Goal: Task Accomplishment & Management: Use online tool/utility

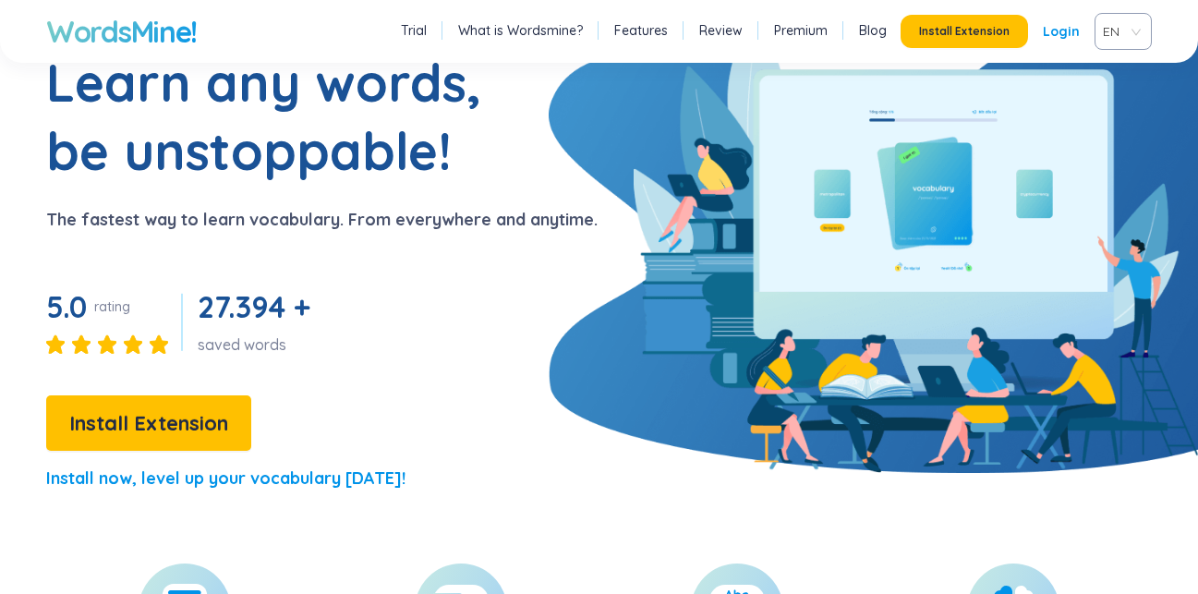
scroll to position [93, 0]
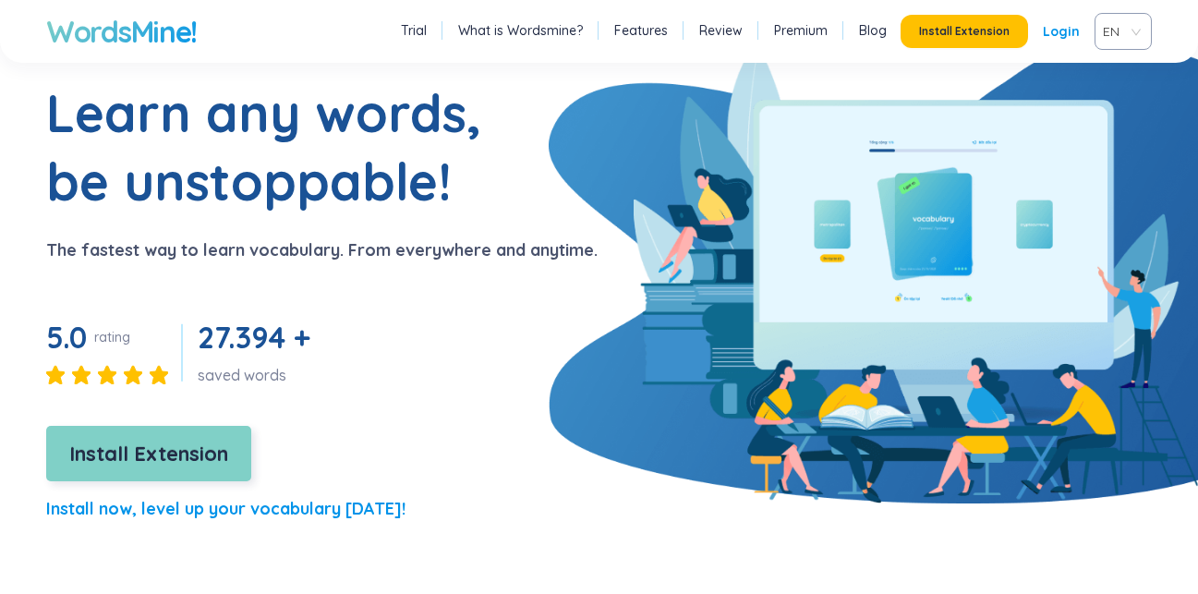
click at [168, 440] on span "Install Extension" at bounding box center [148, 454] width 159 height 32
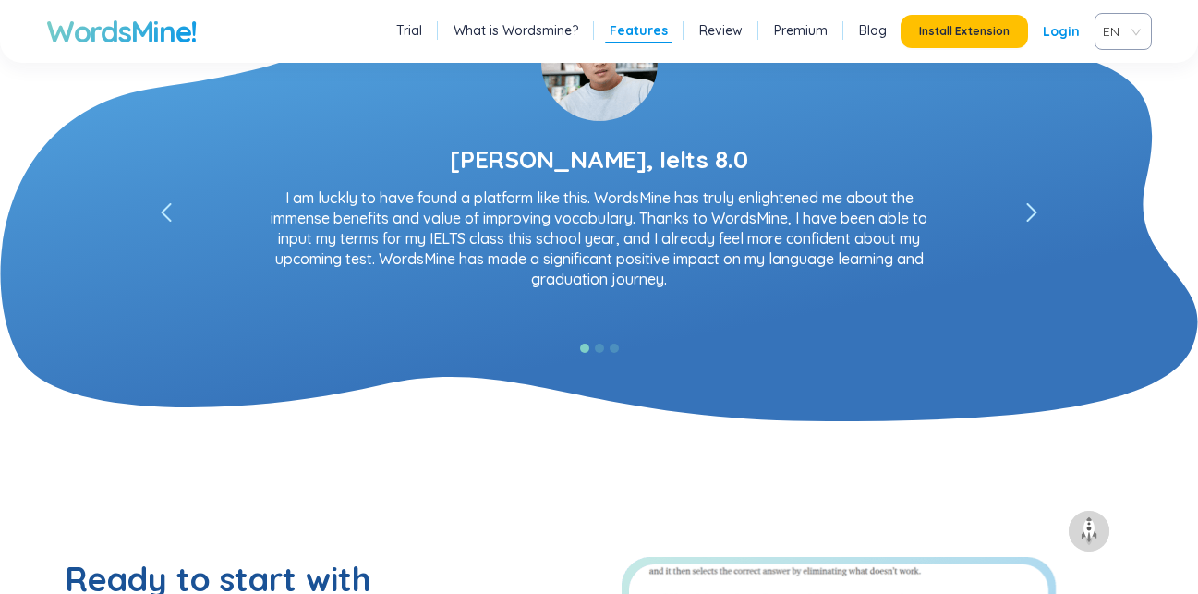
scroll to position [2770, 0]
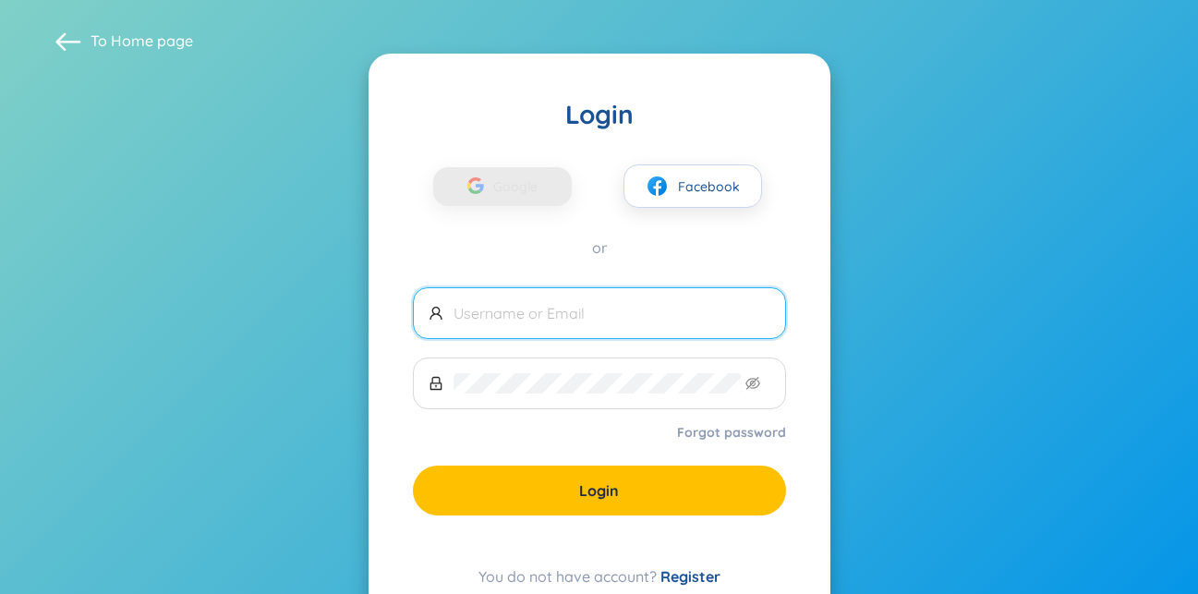
click at [512, 322] on input "text" at bounding box center [611, 313] width 317 height 20
click at [541, 316] on input "text" at bounding box center [611, 313] width 317 height 20
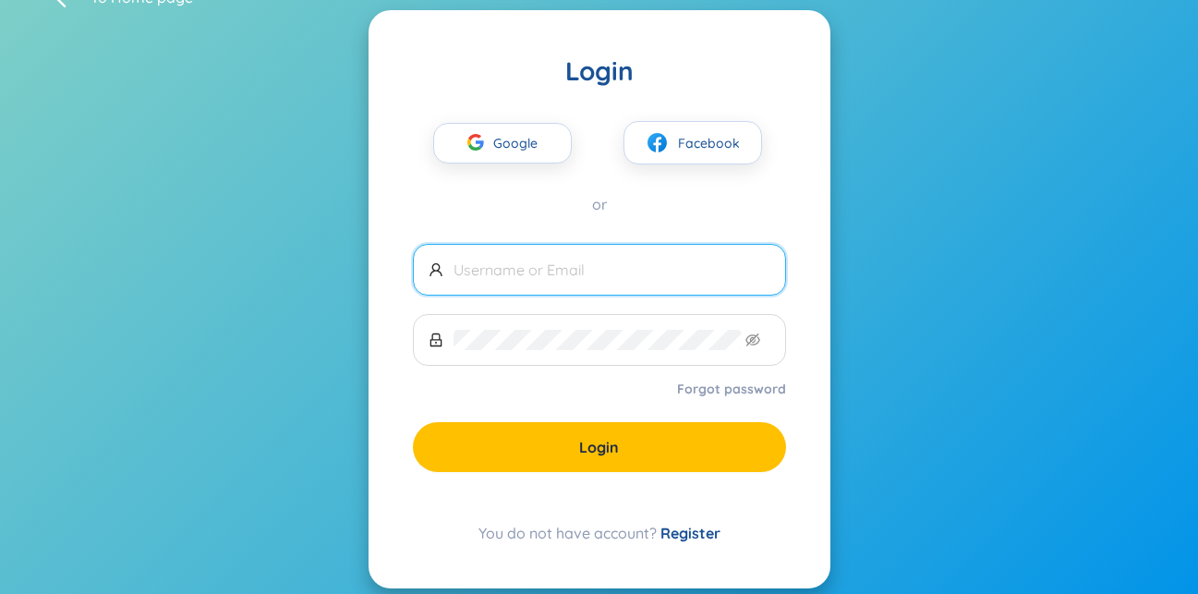
scroll to position [66, 0]
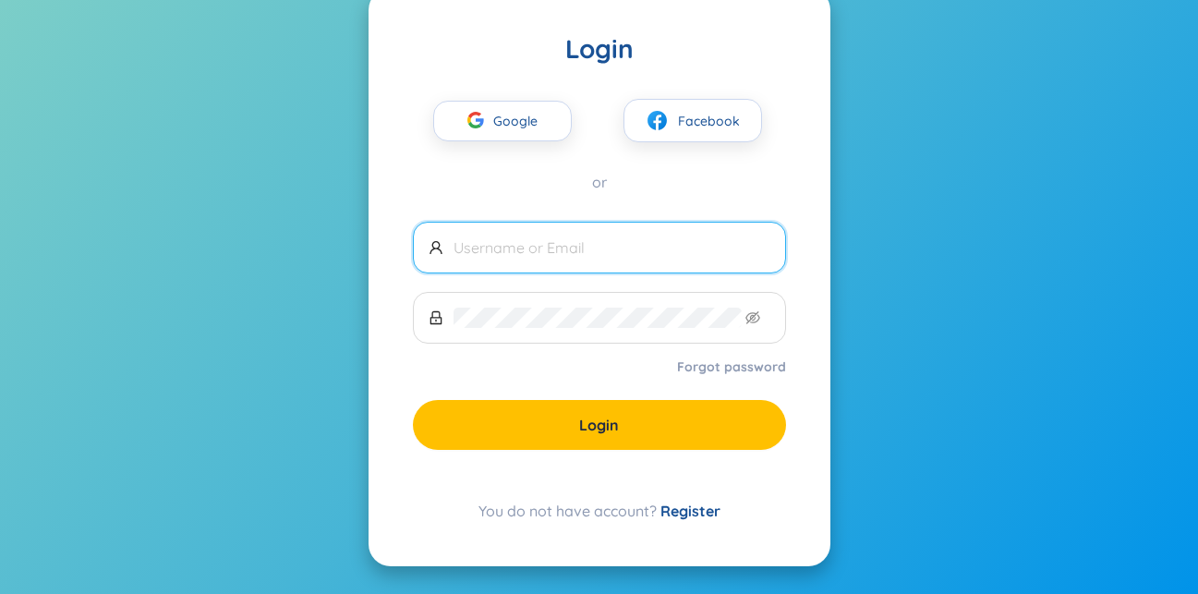
click at [681, 508] on link "Register" at bounding box center [690, 510] width 60 height 18
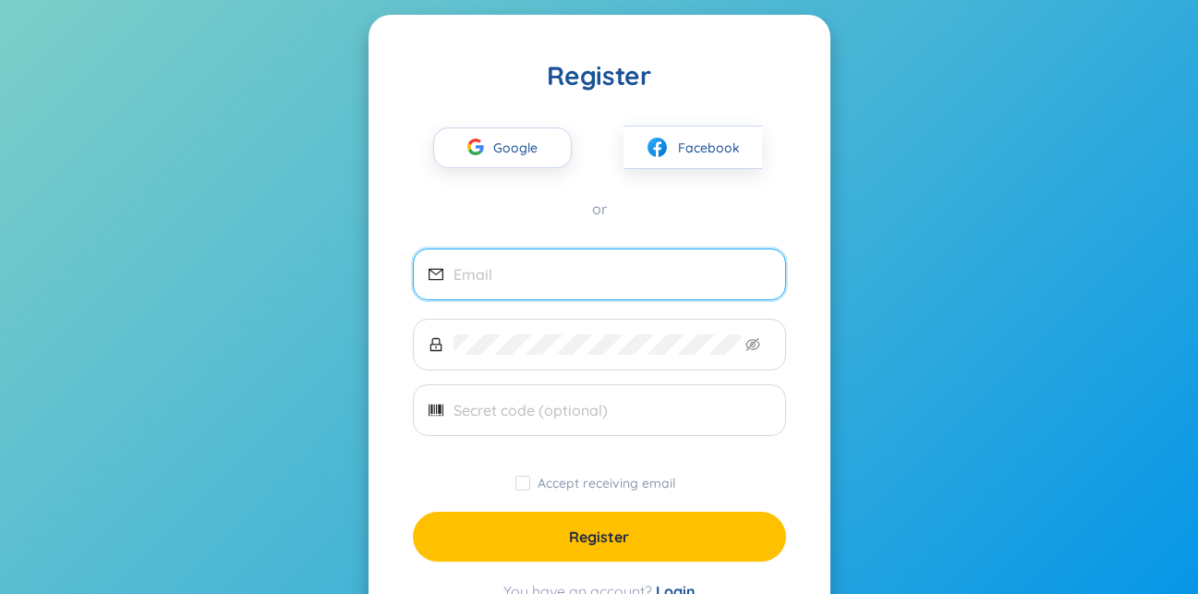
scroll to position [92, 0]
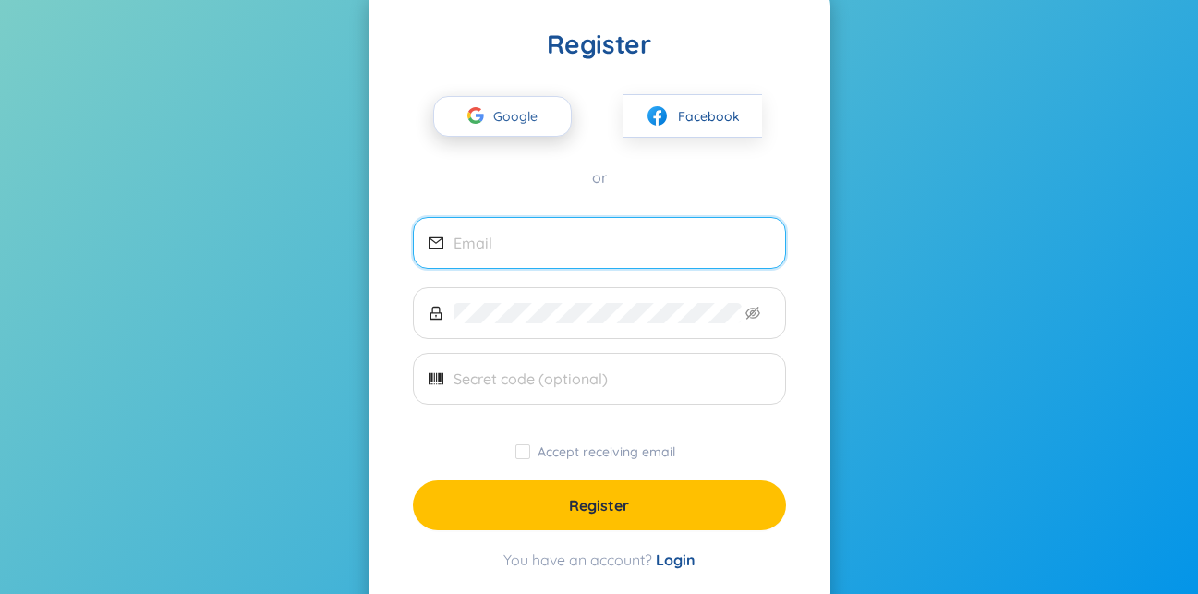
click at [489, 111] on div "button" at bounding box center [475, 118] width 35 height 41
click at [565, 240] on input "email" at bounding box center [611, 243] width 317 height 20
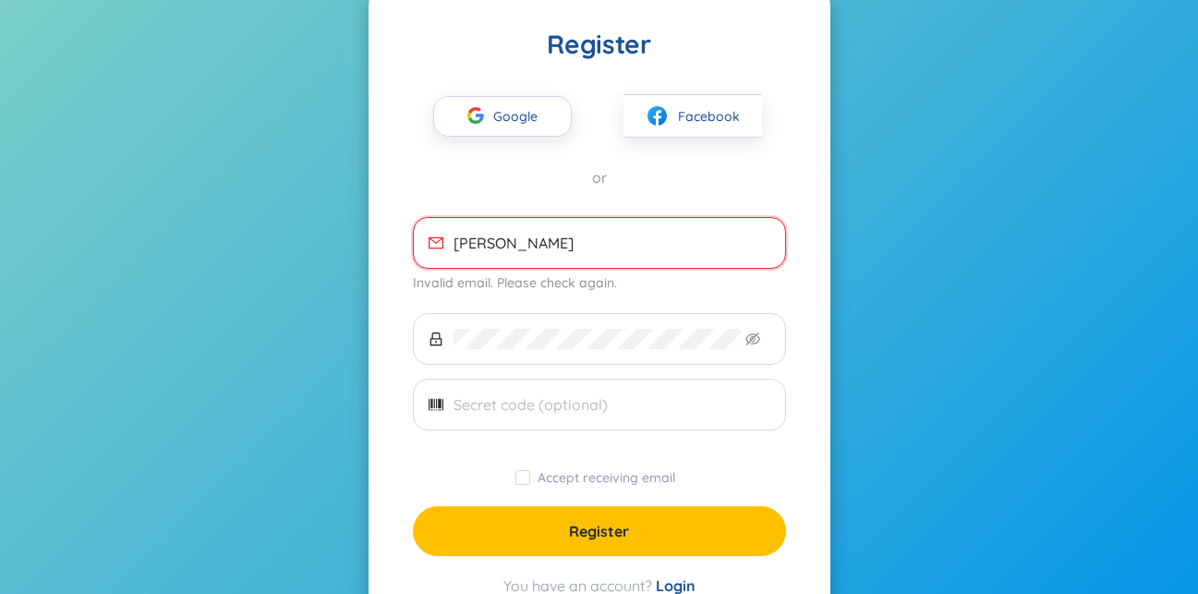
type input "JA"
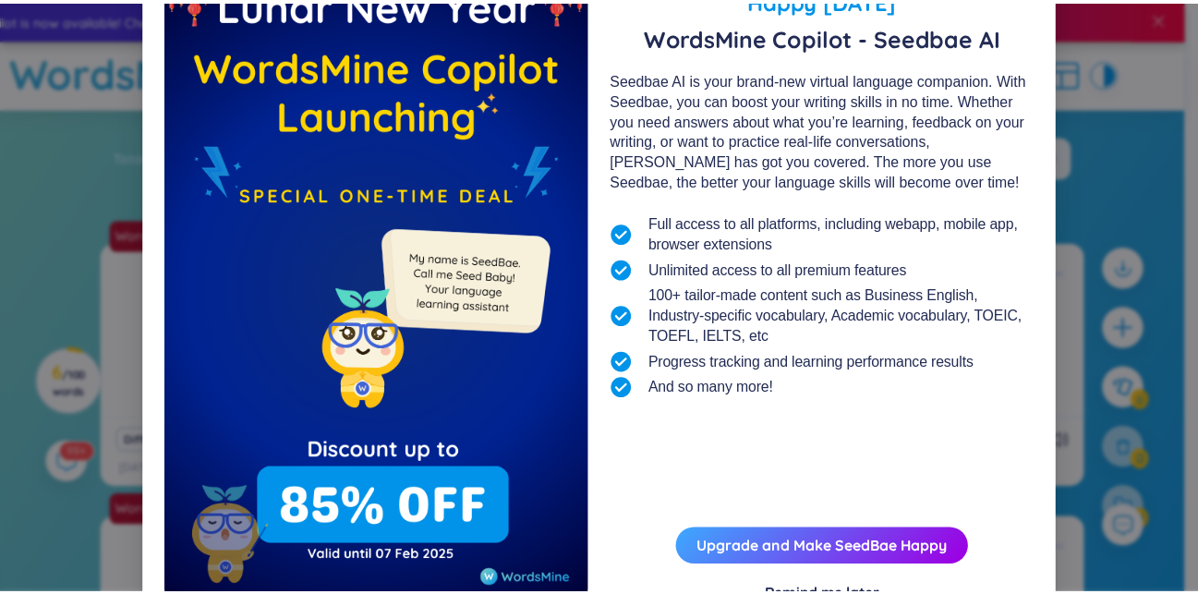
scroll to position [147, 0]
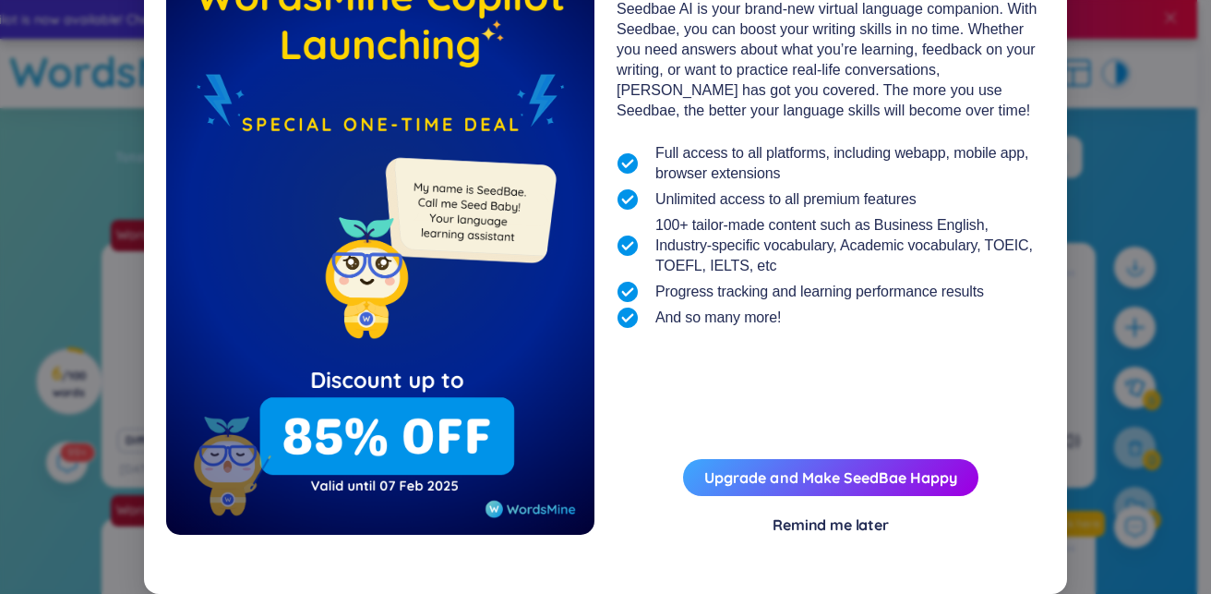
click at [839, 528] on div "Remind me later" at bounding box center [831, 524] width 116 height 20
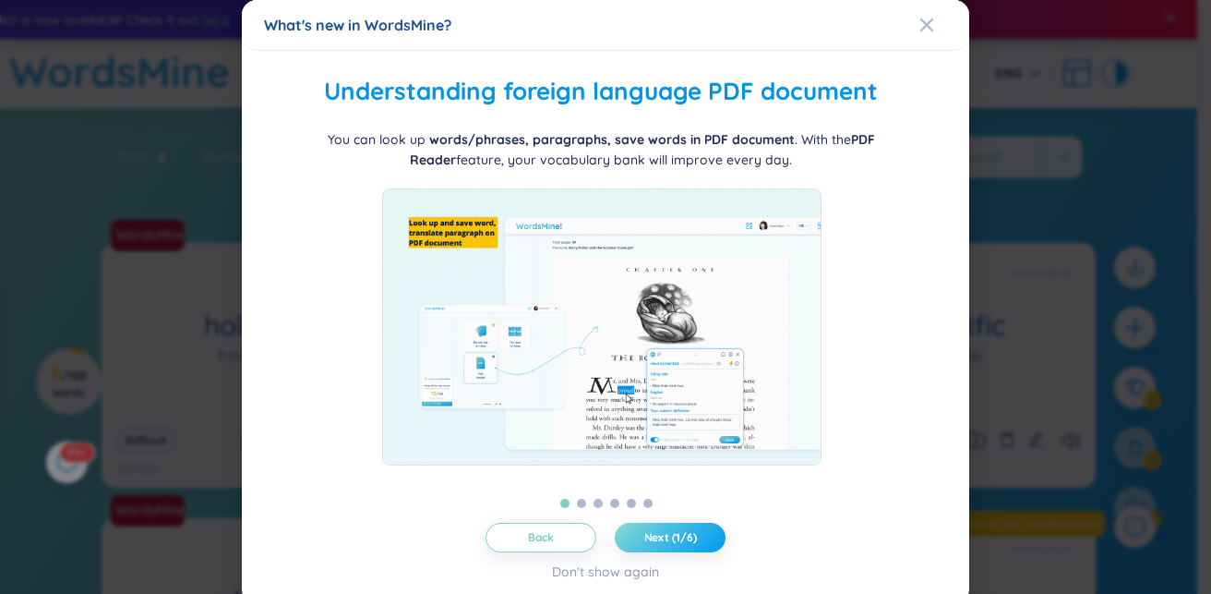
click at [681, 542] on span "Next (1/6)" at bounding box center [670, 537] width 53 height 15
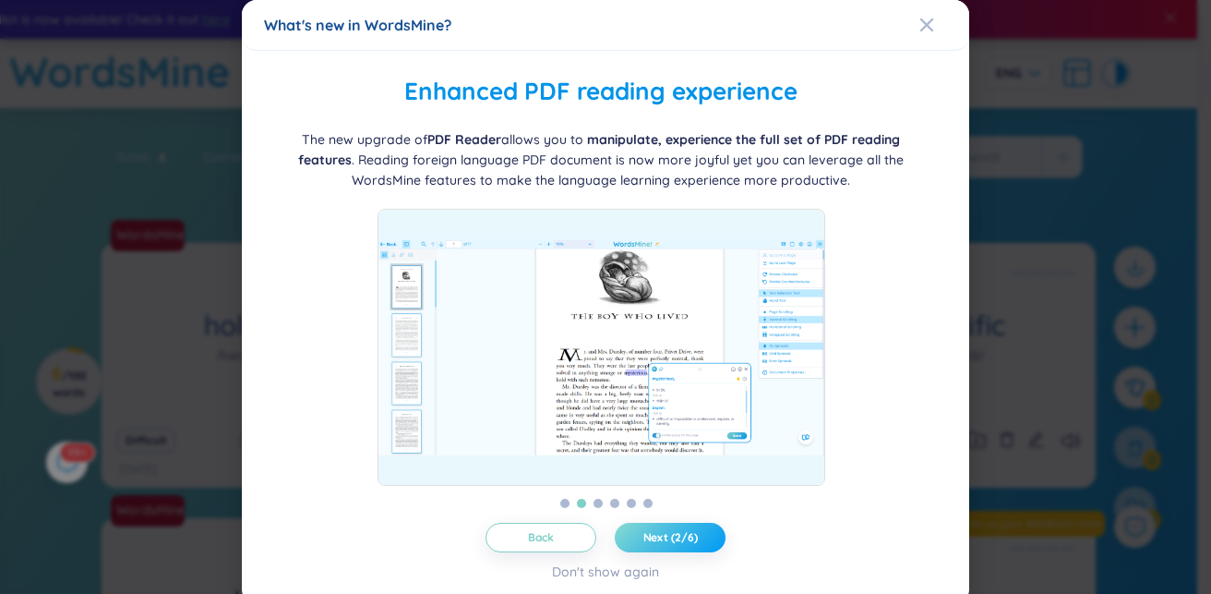
click at [681, 542] on span "Next (2/6)" at bounding box center [671, 537] width 54 height 15
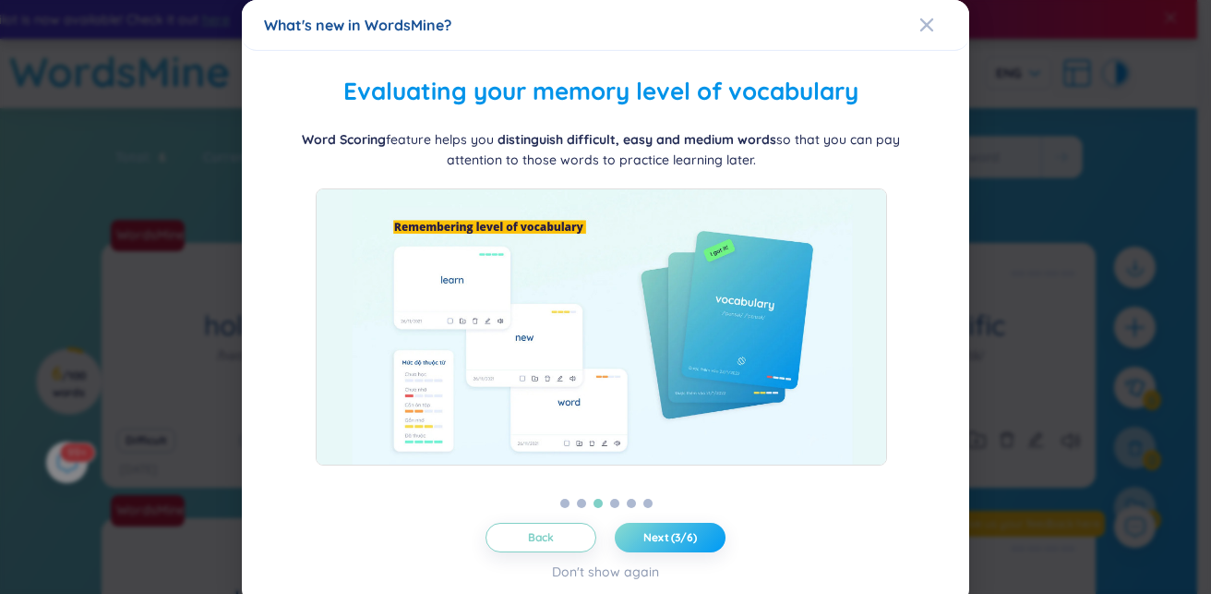
click at [681, 542] on span "Next (3/6)" at bounding box center [671, 537] width 54 height 15
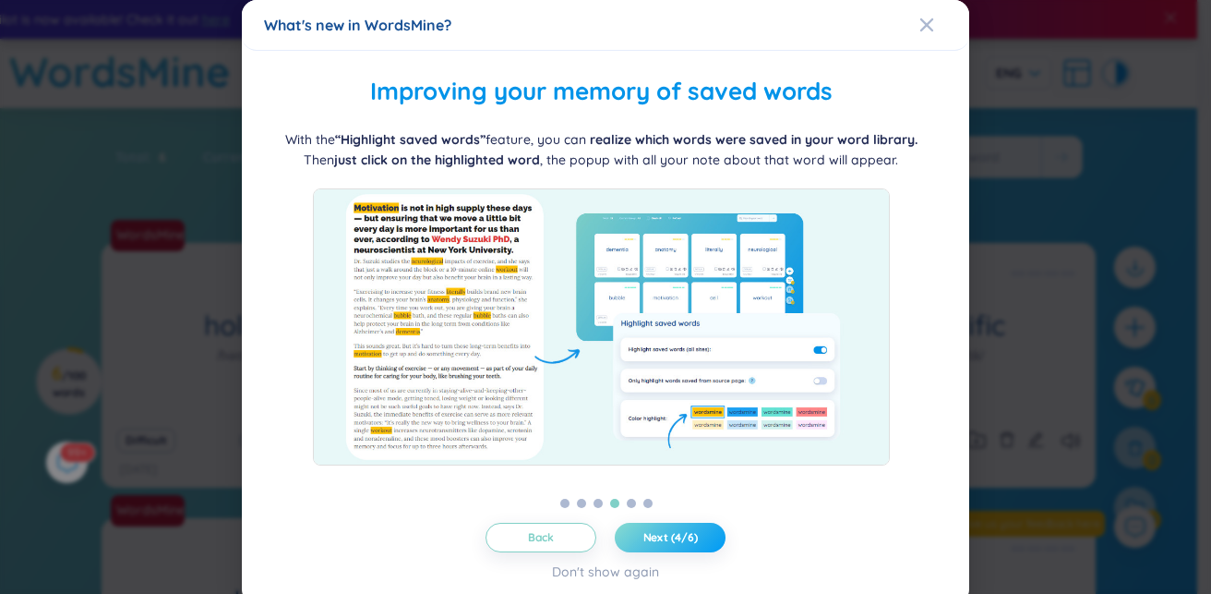
click at [681, 542] on span "Next (4/6)" at bounding box center [671, 537] width 54 height 15
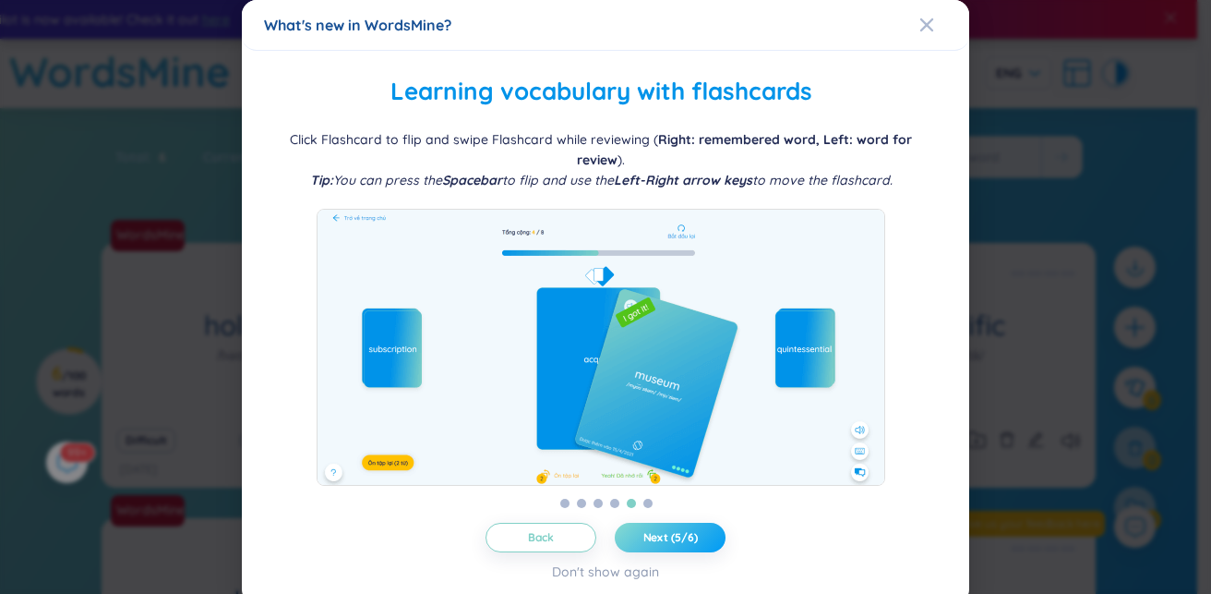
click at [681, 542] on span "Next (5/6)" at bounding box center [671, 537] width 54 height 15
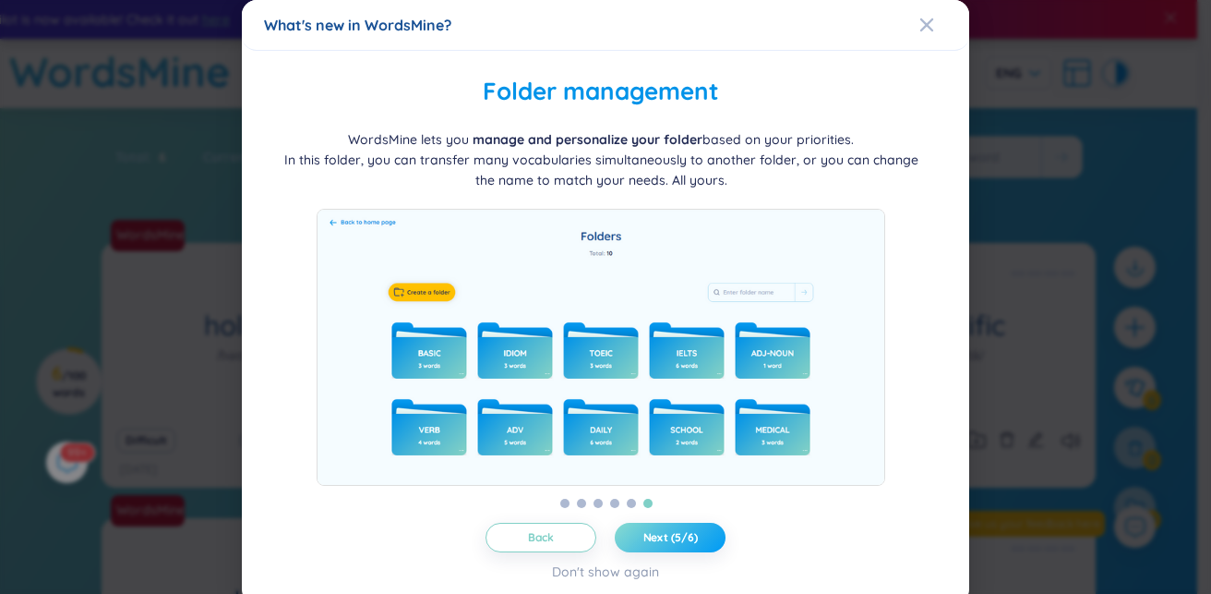
click at [681, 542] on span "Next (5/6)" at bounding box center [671, 537] width 54 height 15
click at [681, 542] on button "Next (5/6)" at bounding box center [670, 538] width 111 height 30
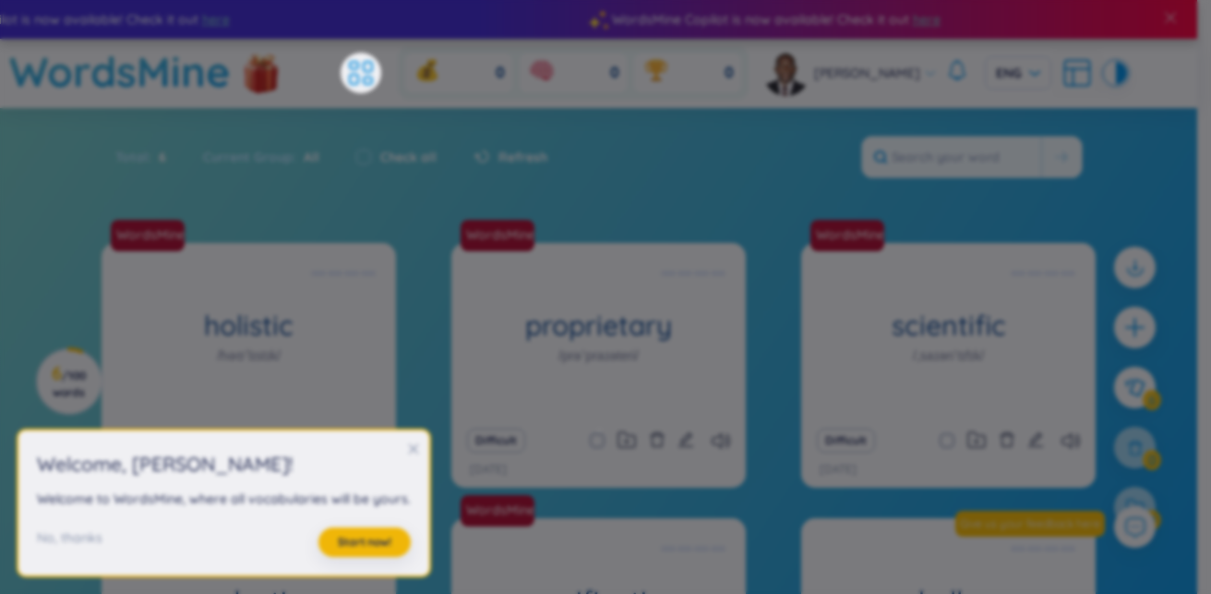
click at [681, 542] on div "What's new in WordsMine? Folder management WordsMine lets you manage and person…" at bounding box center [605, 297] width 1211 height 594
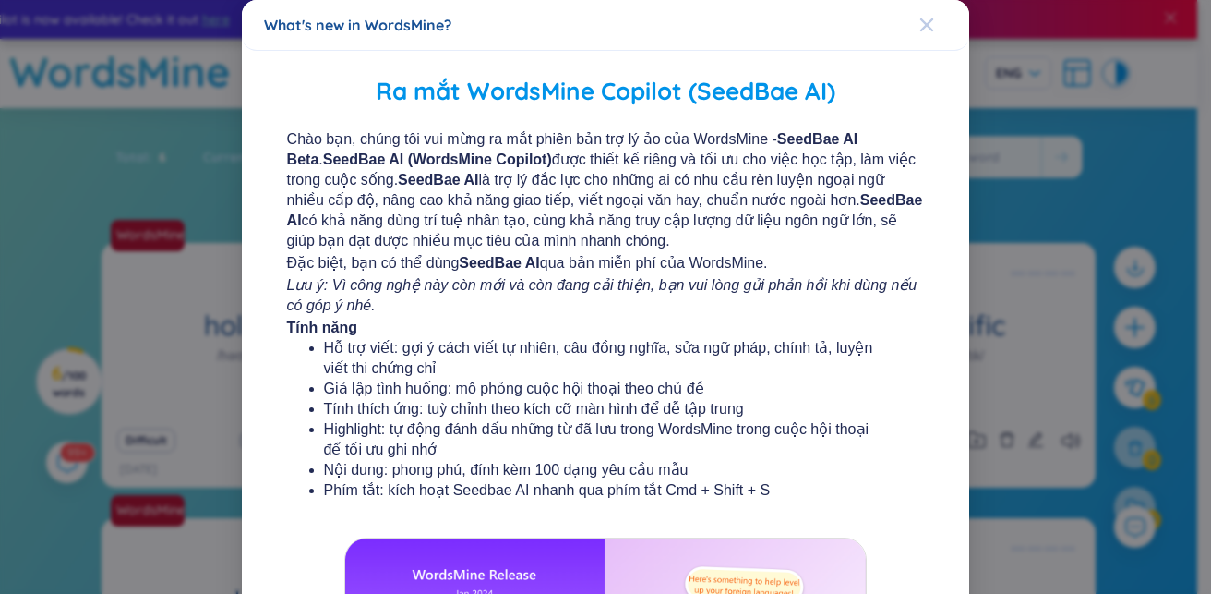
click at [920, 36] on div "Close" at bounding box center [927, 25] width 15 height 50
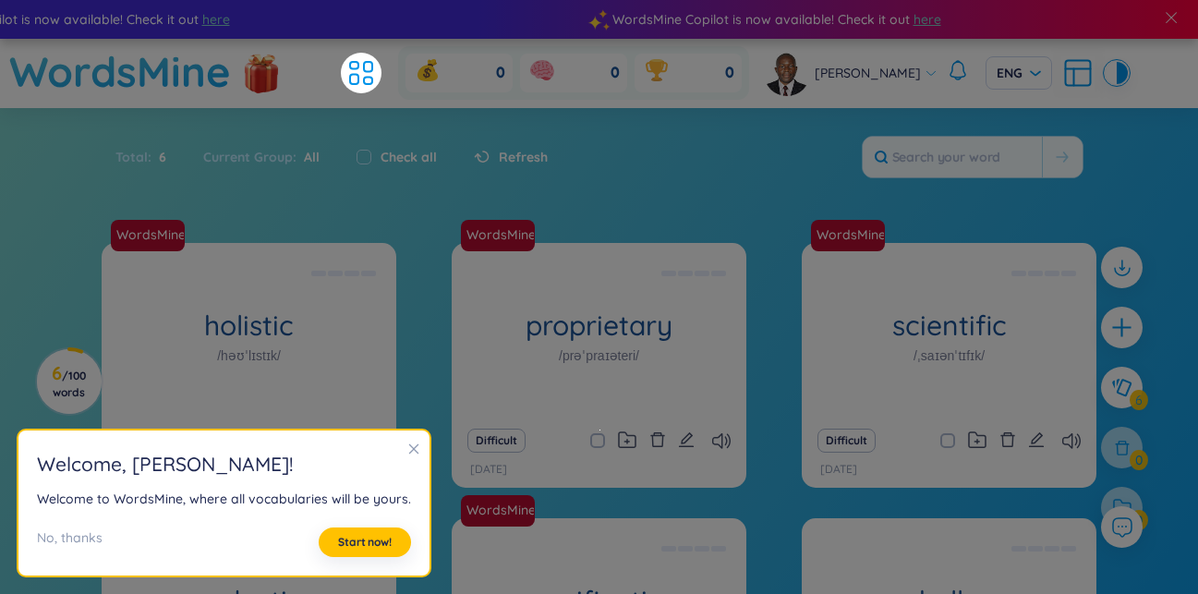
click at [409, 450] on icon "close" at bounding box center [414, 449] width 10 height 10
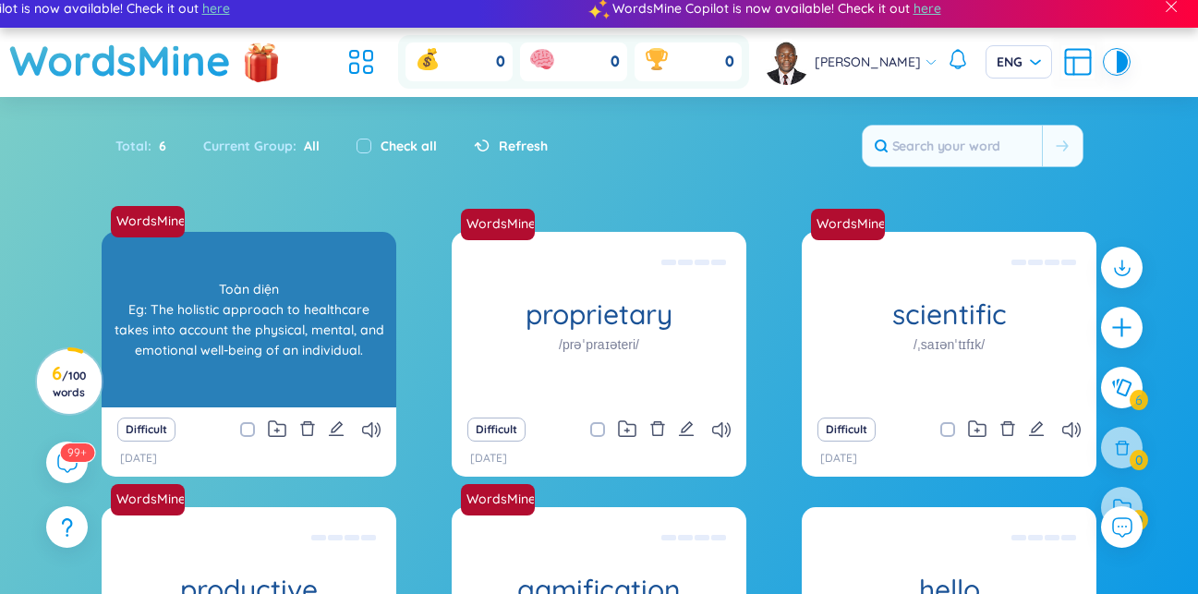
scroll to position [0, 0]
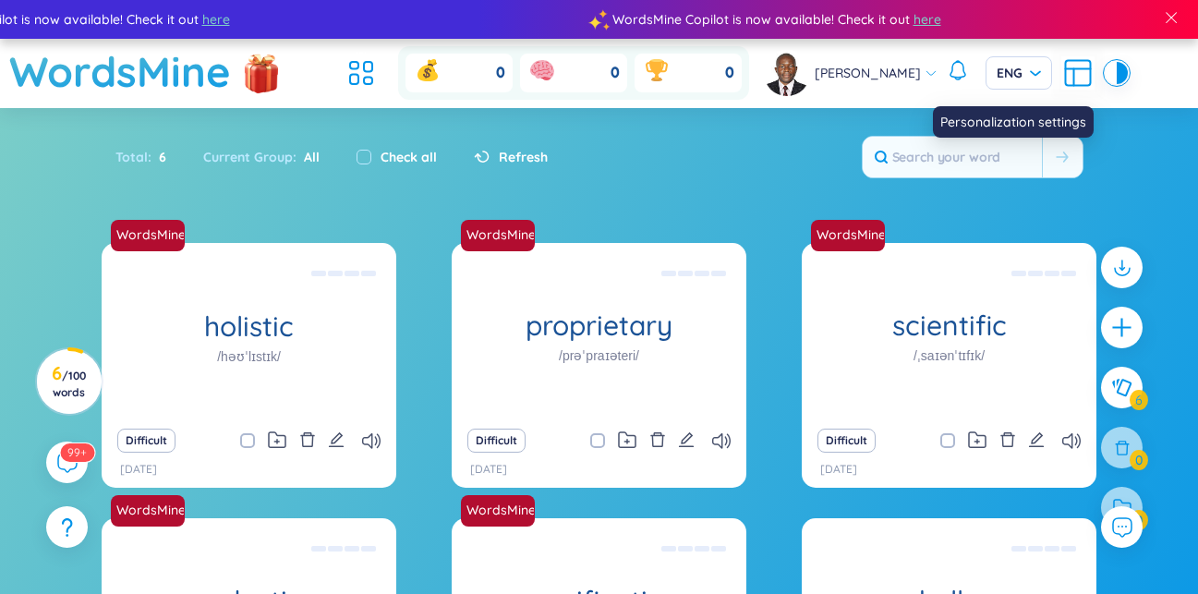
click at [1085, 78] on icon at bounding box center [1077, 72] width 33 height 33
click at [680, 406] on section "Sort Alphabet Ascending Alphabet Descending Time-based Ascending Time-based Des…" at bounding box center [599, 465] width 1198 height 715
click at [336, 434] on icon "edit" at bounding box center [336, 439] width 17 height 17
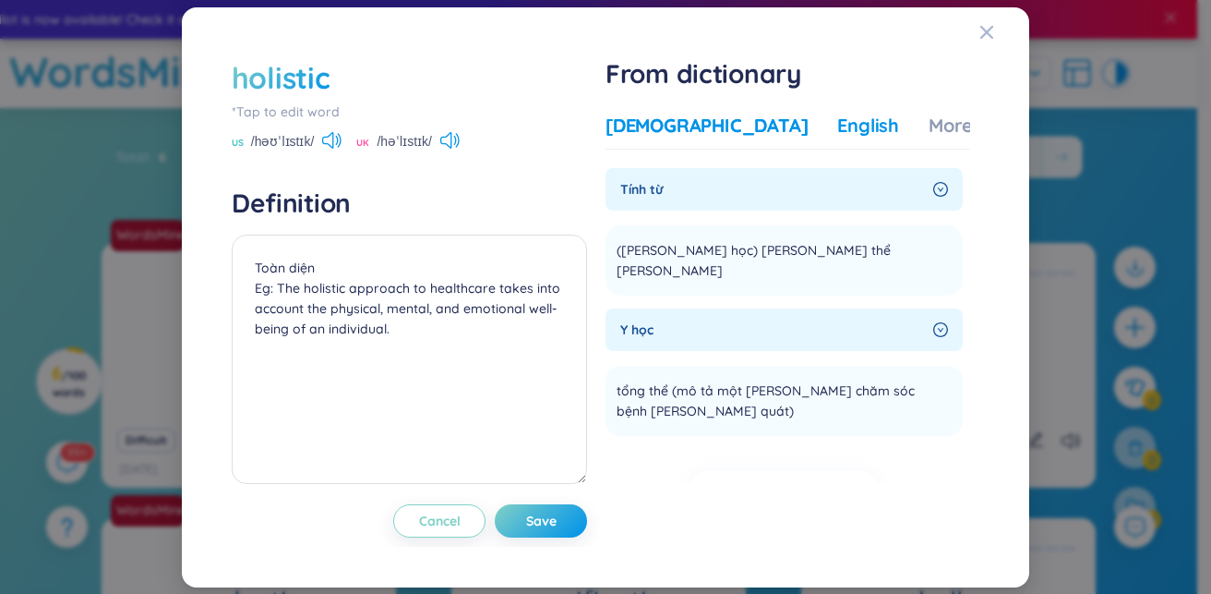
click at [837, 128] on div "English" at bounding box center [868, 126] width 62 height 26
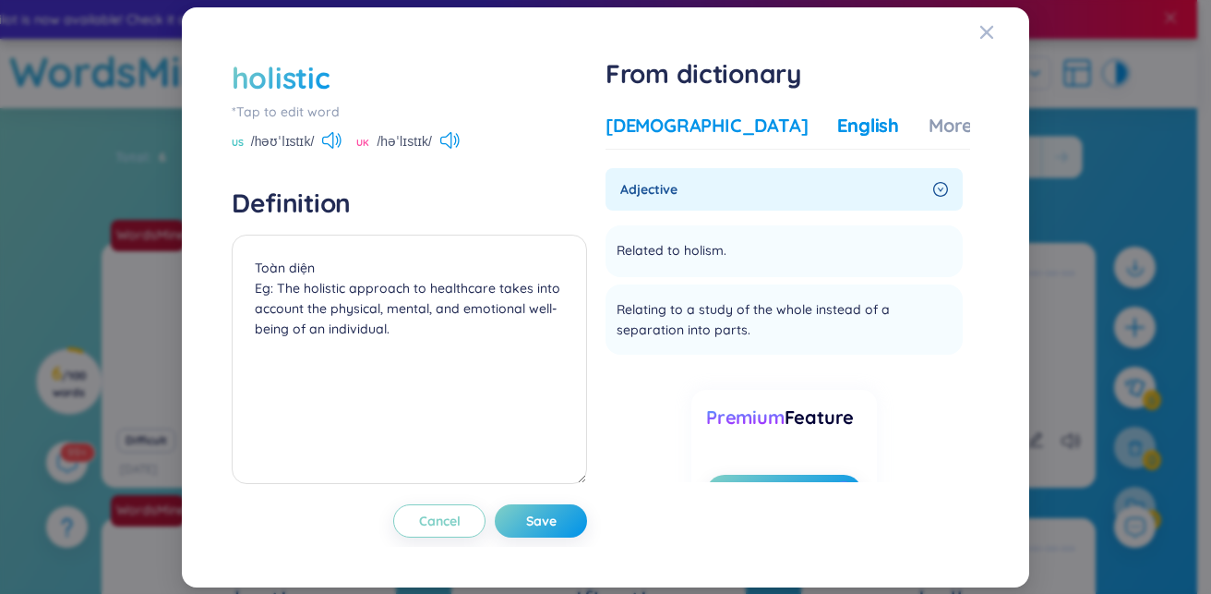
click at [665, 113] on div "[DEMOGRAPHIC_DATA]" at bounding box center [707, 126] width 202 height 26
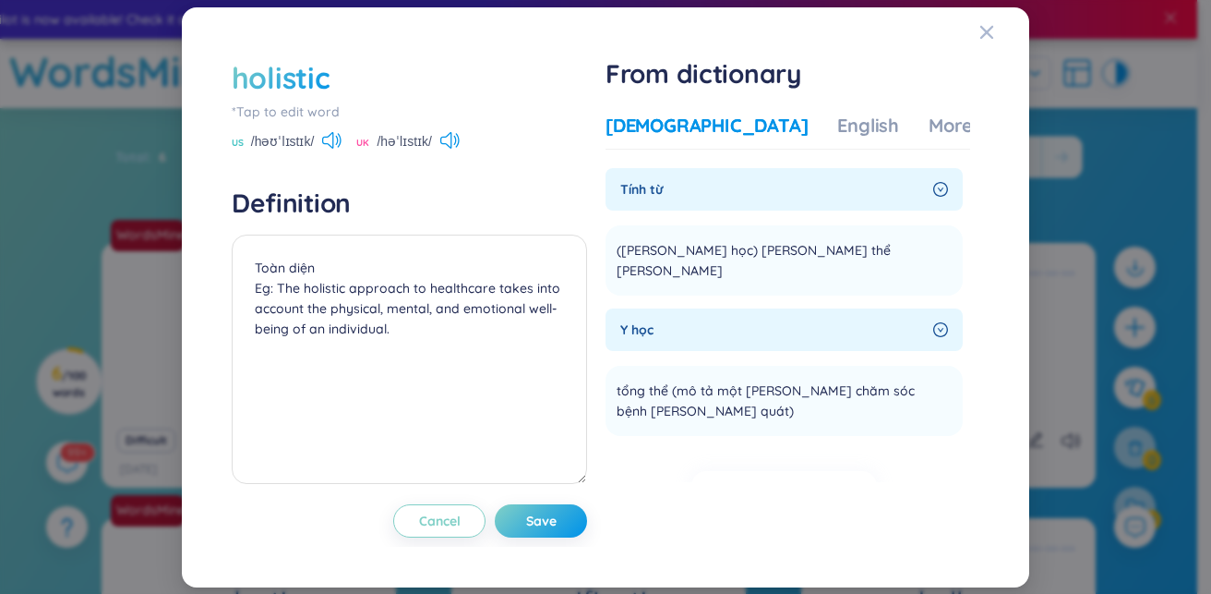
click at [660, 124] on div "[DEMOGRAPHIC_DATA]" at bounding box center [707, 126] width 202 height 26
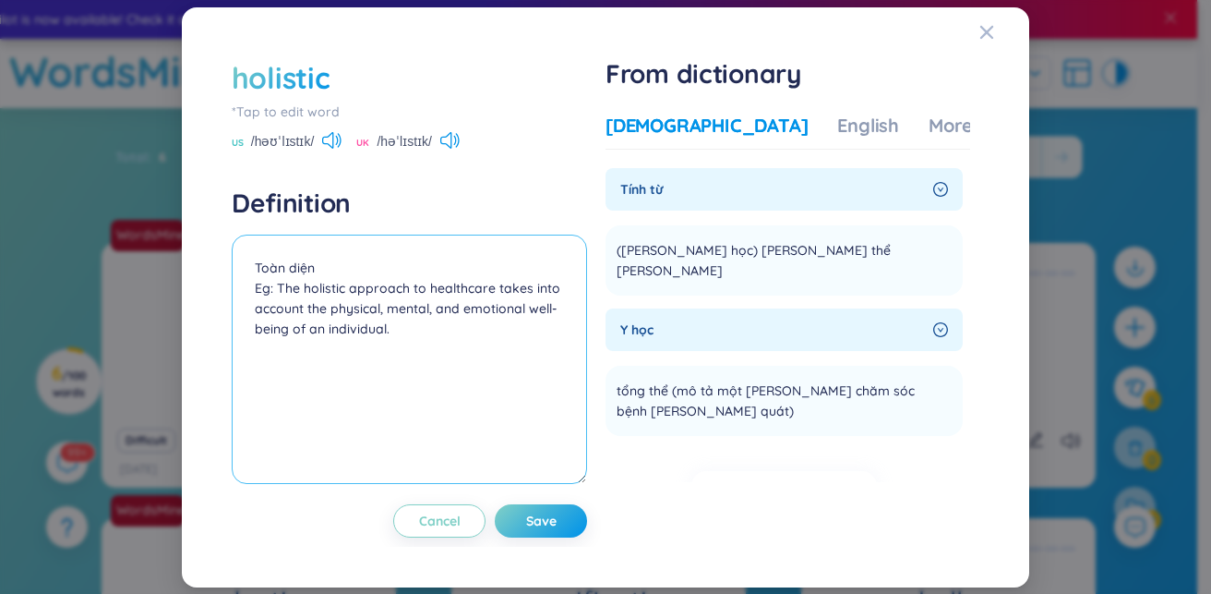
drag, startPoint x: 424, startPoint y: 350, endPoint x: 229, endPoint y: 232, distance: 227.9
click at [229, 232] on div "holistic *Tap to edit word US /həʊˈlɪstɪk/ UK /həˈlɪstɪk/ Definition [PERSON_NA…" at bounding box center [606, 297] width 766 height 499
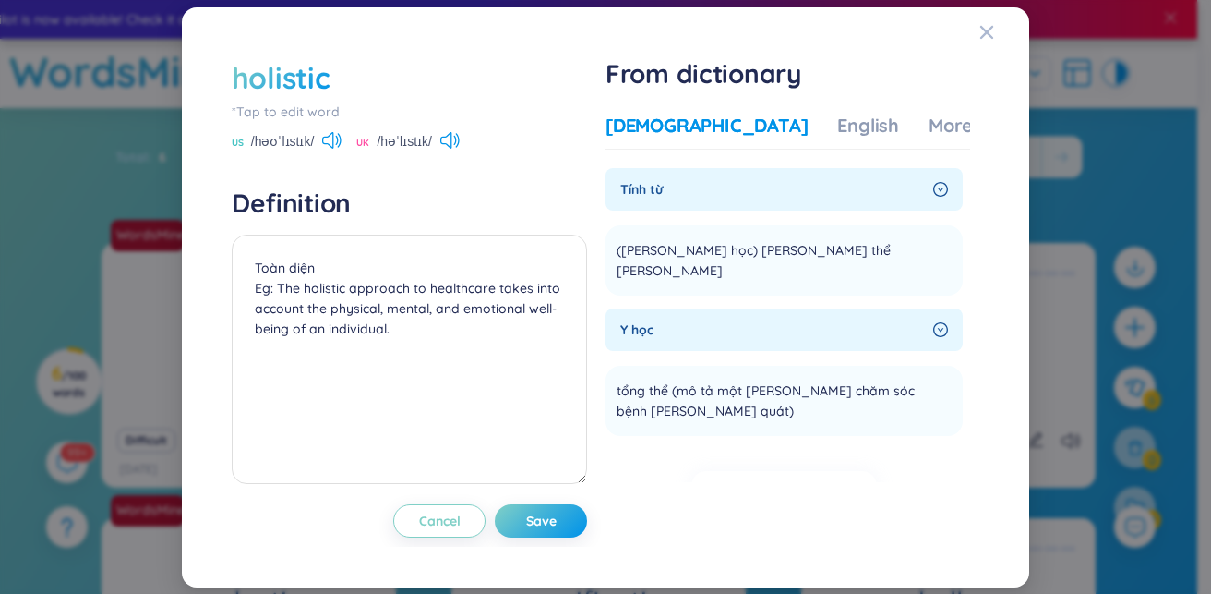
click at [227, 232] on div "holistic *Tap to edit word US /həʊˈlɪstɪk/ UK /həˈlɪstɪk/ Definition [PERSON_NA…" at bounding box center [606, 297] width 766 height 499
click at [989, 23] on div "Close" at bounding box center [987, 32] width 15 height 50
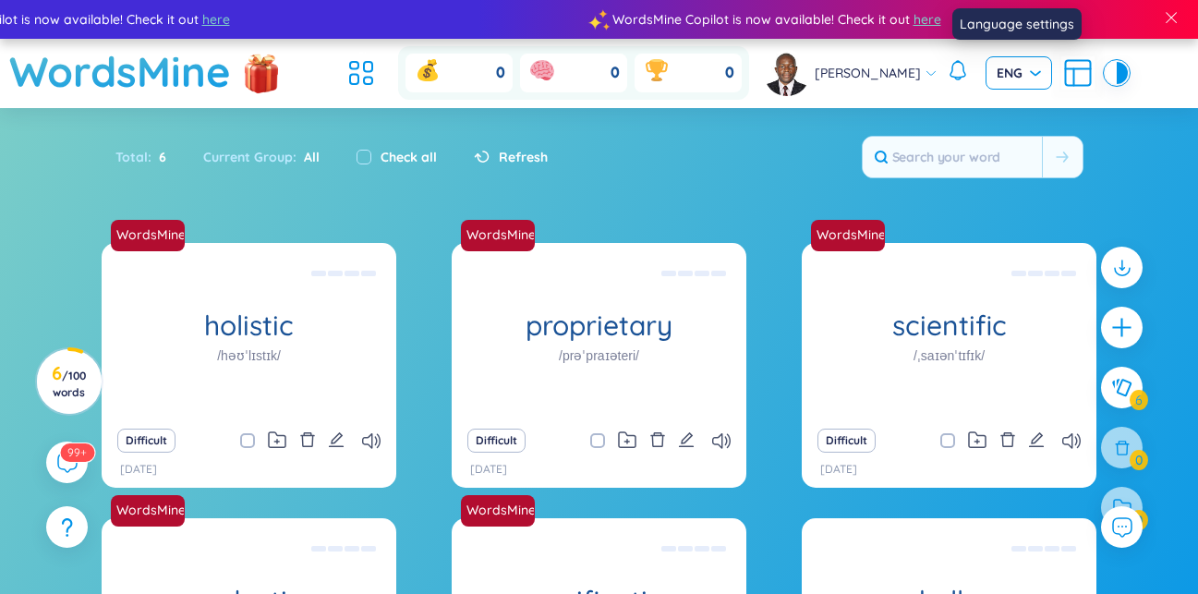
click at [1028, 69] on span "ENG" at bounding box center [1018, 73] width 44 height 18
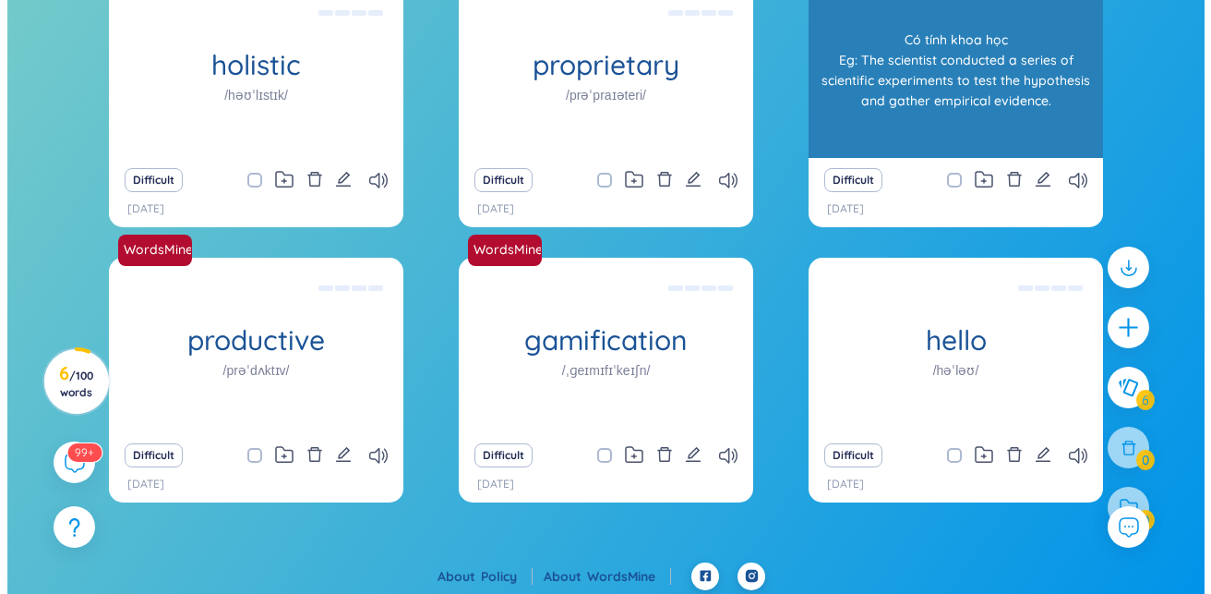
scroll to position [266, 0]
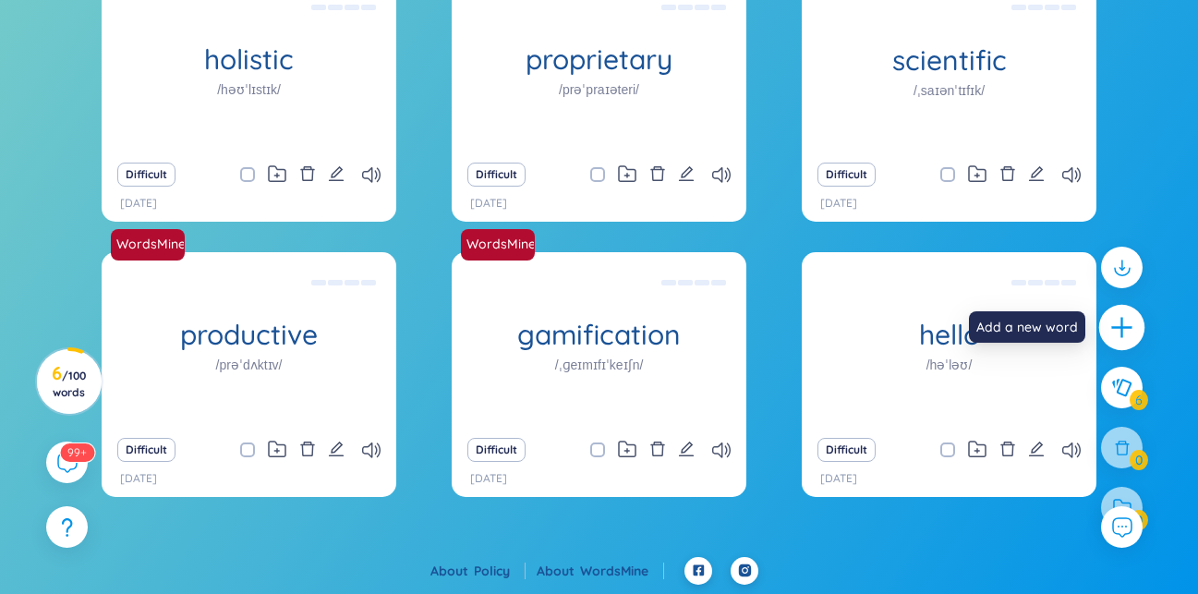
click at [1122, 315] on icon "plus" at bounding box center [1122, 328] width 26 height 26
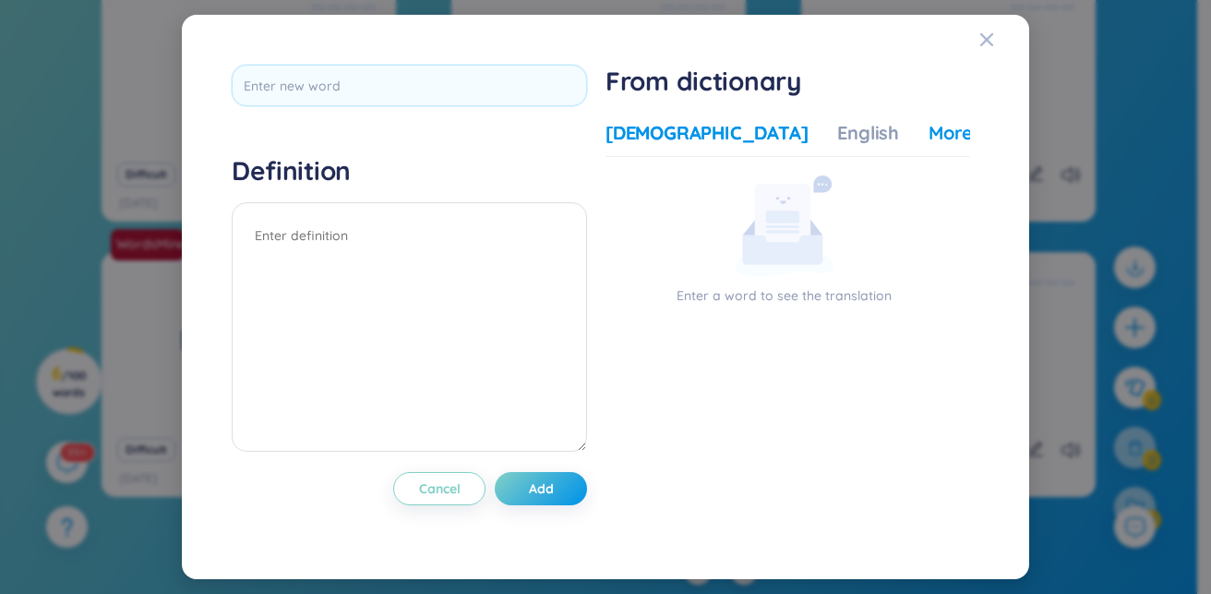
click at [935, 127] on div "More examples" at bounding box center [996, 133] width 134 height 26
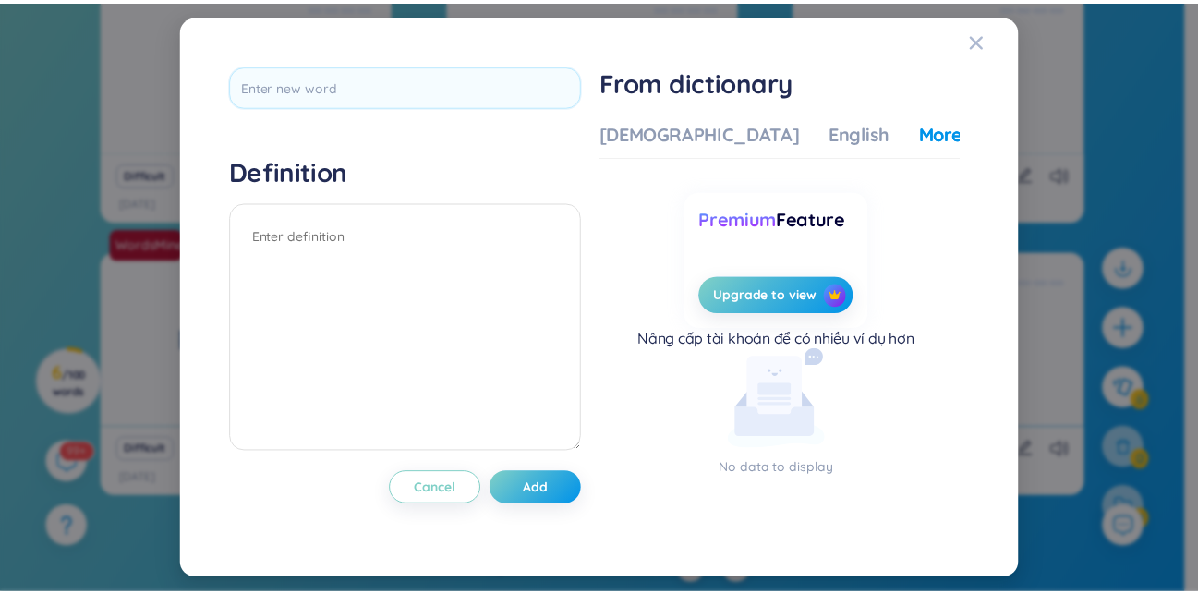
scroll to position [7, 0]
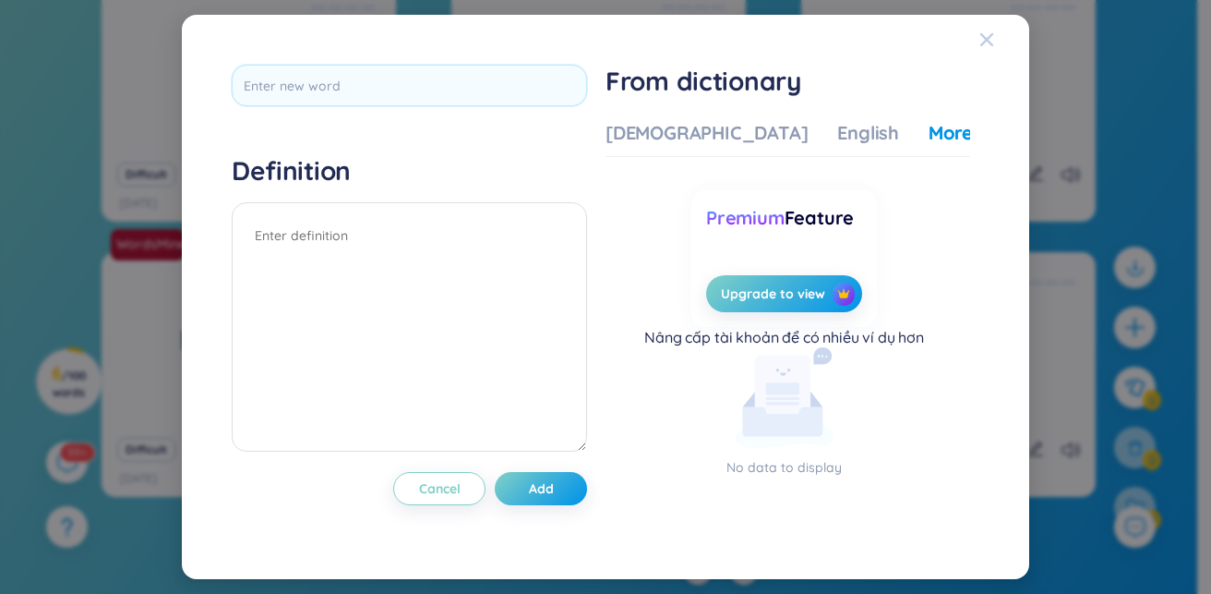
click at [982, 30] on div "Close" at bounding box center [987, 40] width 15 height 50
